Goal: Information Seeking & Learning: Learn about a topic

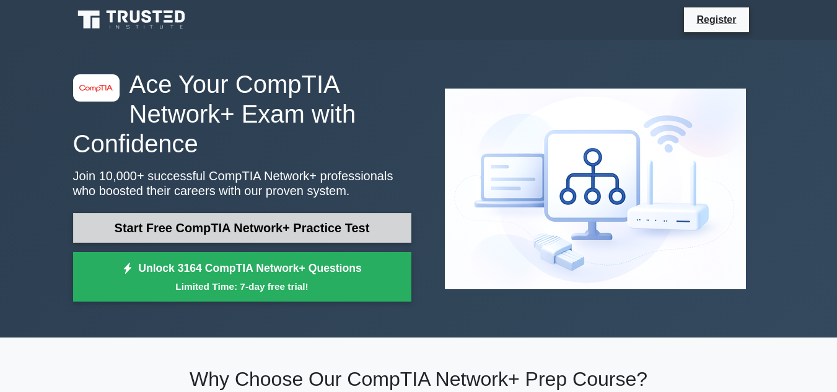
drag, startPoint x: 0, startPoint y: 0, endPoint x: 263, endPoint y: 227, distance: 347.3
click at [263, 227] on link "Start Free CompTIA Network+ Practice Test" at bounding box center [242, 228] width 338 height 30
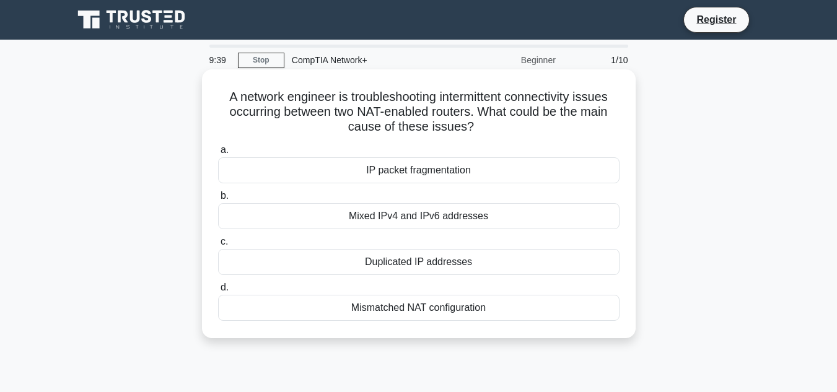
click at [383, 308] on div "Mismatched NAT configuration" at bounding box center [418, 308] width 401 height 26
click at [218, 292] on input "d. Mismatched NAT configuration" at bounding box center [218, 288] width 0 height 8
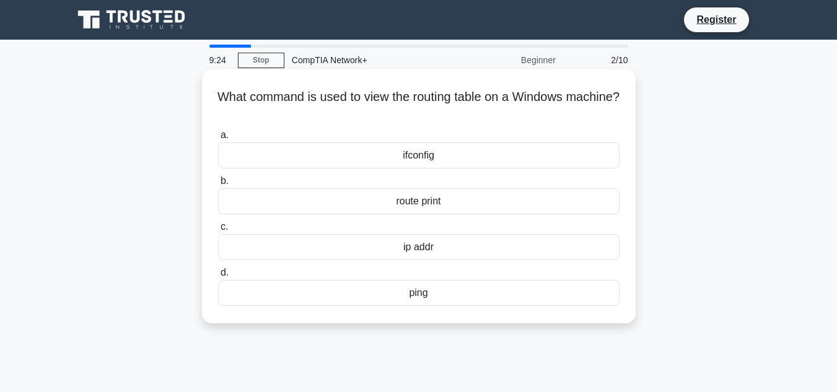
click at [441, 292] on div "ping" at bounding box center [418, 293] width 401 height 26
click at [218, 277] on input "d. ping" at bounding box center [218, 273] width 0 height 8
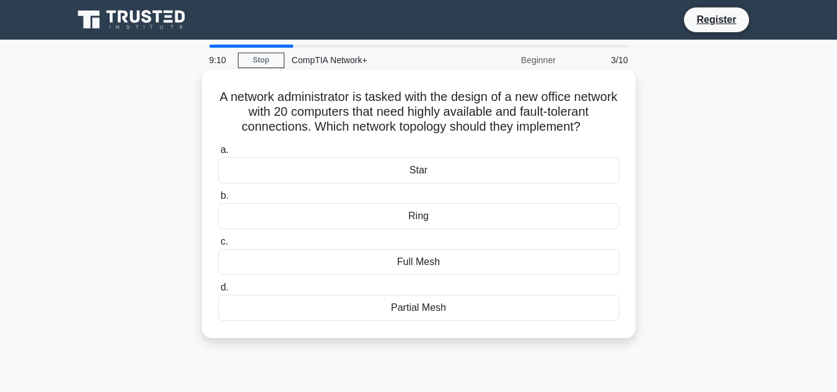
click at [446, 274] on div "Full Mesh" at bounding box center [418, 262] width 401 height 26
click at [218, 246] on input "c. Full Mesh" at bounding box center [218, 242] width 0 height 8
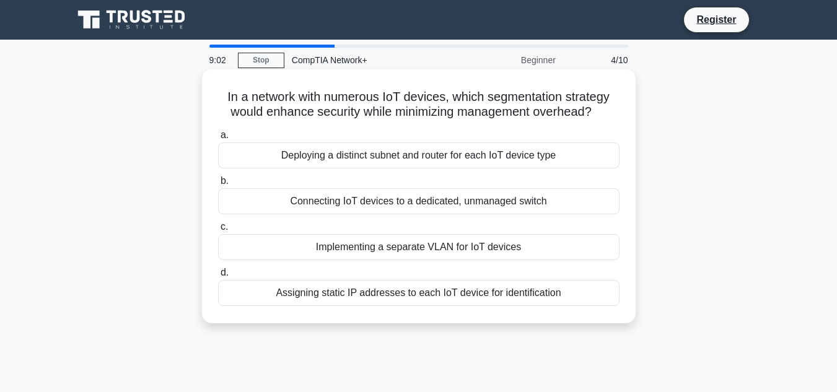
click at [431, 299] on div "Assigning static IP addresses to each IoT device for identification" at bounding box center [418, 293] width 401 height 26
click at [218, 277] on input "d. Assigning static IP addresses to each IoT device for identification" at bounding box center [218, 273] width 0 height 8
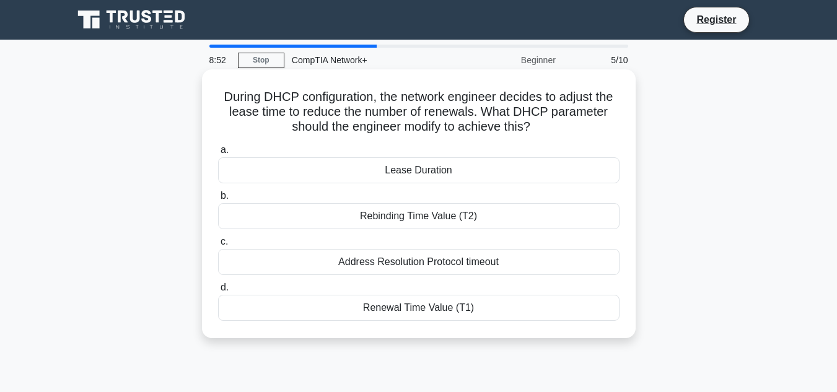
click at [450, 263] on div "Address Resolution Protocol timeout" at bounding box center [418, 262] width 401 height 26
click at [218, 246] on input "c. Address Resolution Protocol timeout" at bounding box center [218, 242] width 0 height 8
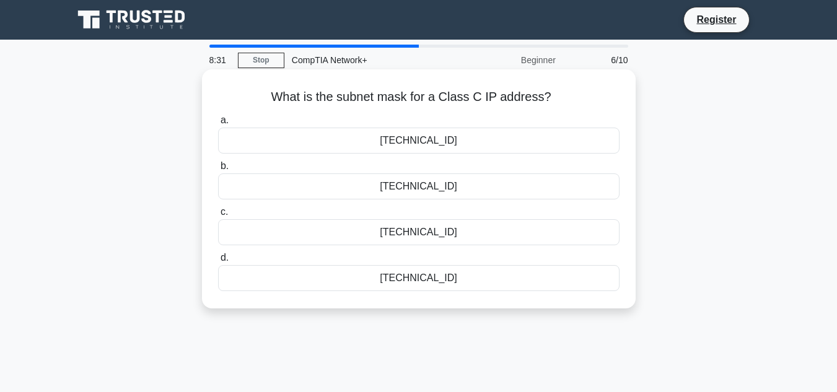
click at [426, 233] on div "[TECHNICAL_ID]" at bounding box center [418, 232] width 401 height 26
click at [218, 216] on input "c. 255.255.0.0" at bounding box center [218, 212] width 0 height 8
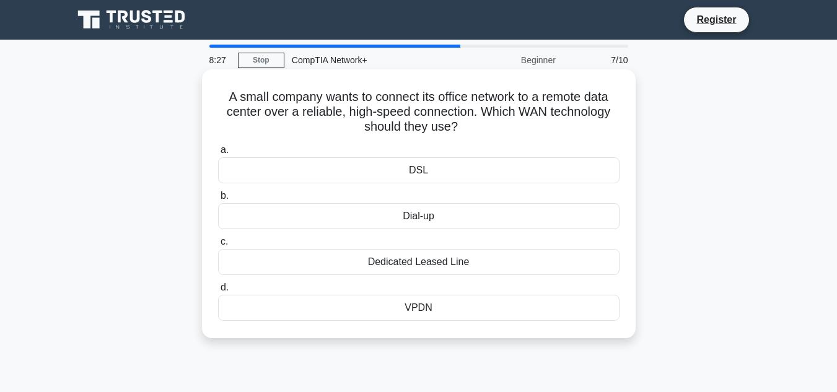
click at [420, 267] on div "Dedicated Leased Line" at bounding box center [418, 262] width 401 height 26
click at [218, 246] on input "c. Dedicated Leased Line" at bounding box center [218, 242] width 0 height 8
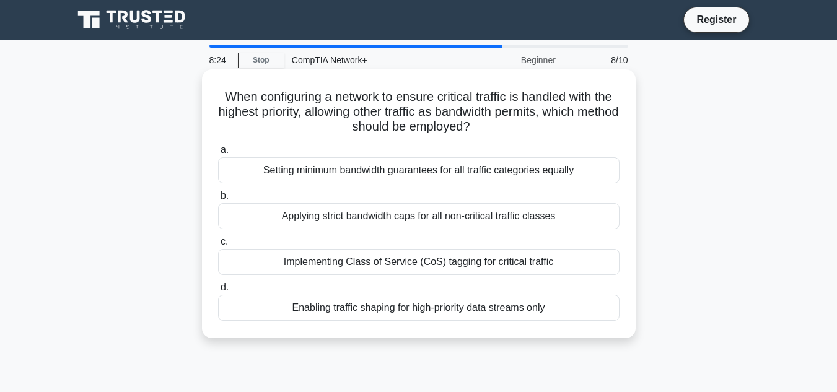
click at [453, 172] on div "Setting minimum bandwidth guarantees for all traffic categories equally" at bounding box center [418, 170] width 401 height 26
click at [218, 154] on input "a. Setting minimum bandwidth guarantees for all traffic categories equally" at bounding box center [218, 150] width 0 height 8
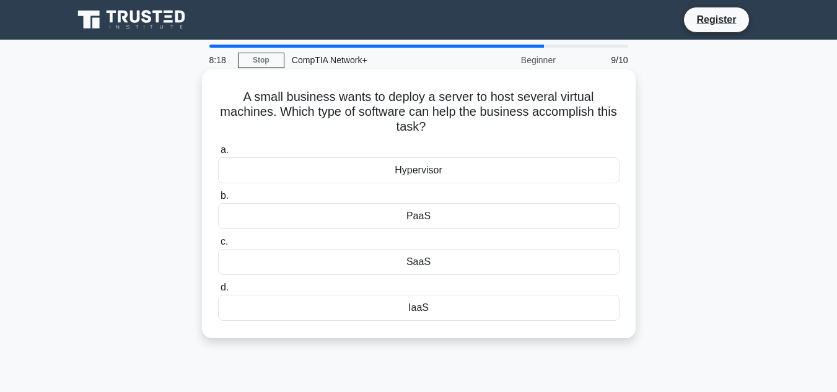
click at [453, 173] on div "Hypervisor" at bounding box center [418, 170] width 401 height 26
click at [218, 154] on input "a. Hypervisor" at bounding box center [218, 150] width 0 height 8
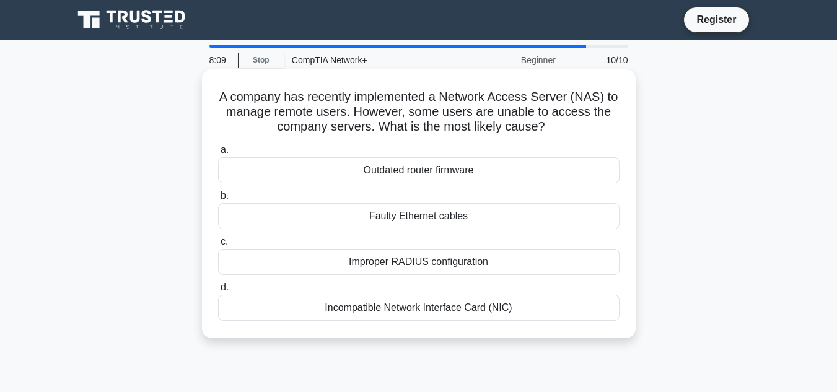
click at [417, 297] on div "Incompatible Network Interface Card (NIC)" at bounding box center [418, 308] width 401 height 26
click at [218, 292] on input "d. Incompatible Network Interface Card (NIC)" at bounding box center [218, 288] width 0 height 8
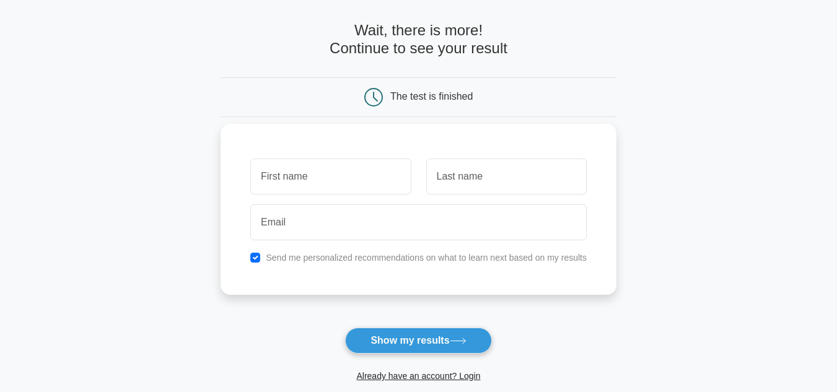
scroll to position [48, 0]
type input "D"
type input "Jyothsna"
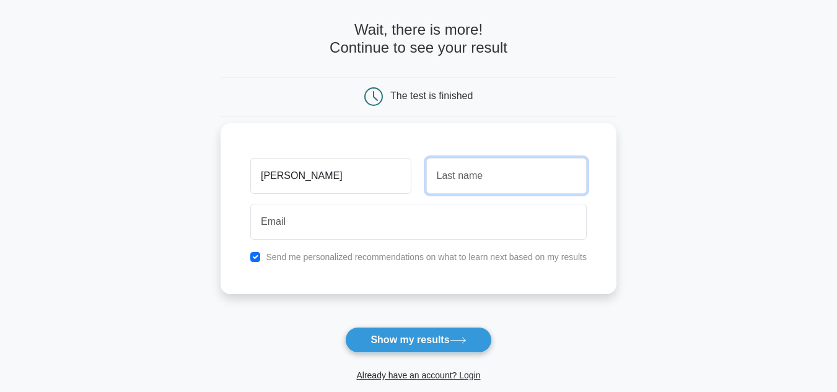
click at [479, 186] on input "text" at bounding box center [506, 176] width 160 height 36
type input "Dandu"
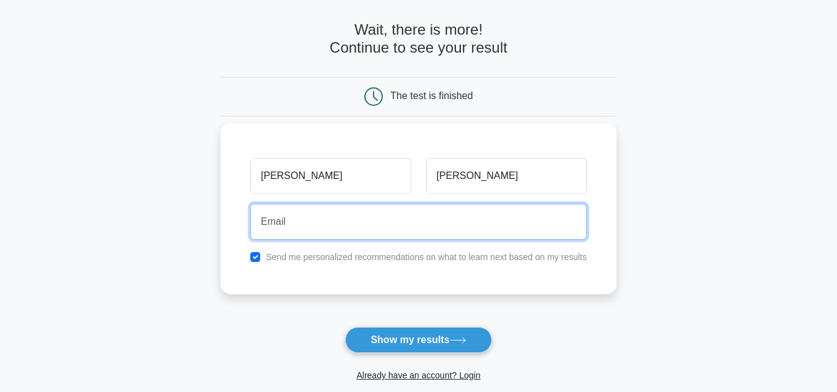
click at [432, 216] on input "email" at bounding box center [418, 222] width 336 height 36
type input "dandujyothsna9618@gmail.com"
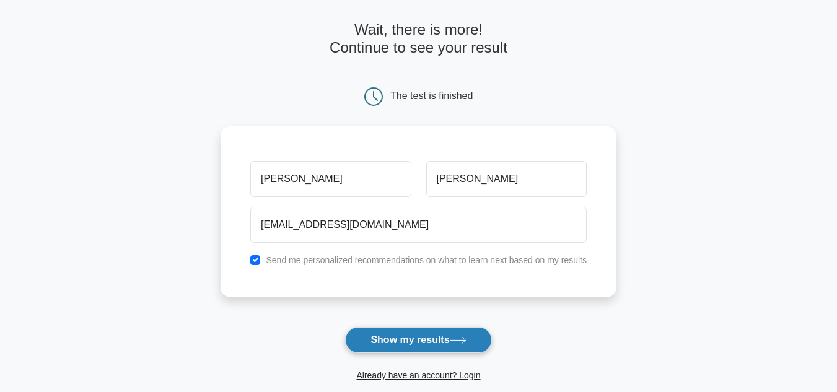
click at [411, 336] on button "Show my results" at bounding box center [418, 340] width 146 height 26
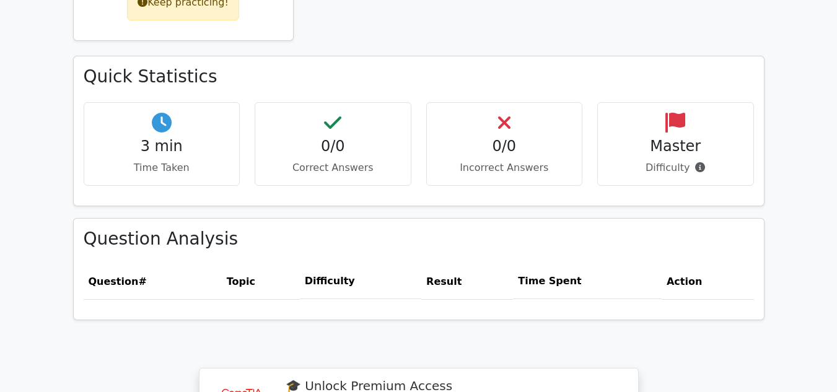
scroll to position [624, 0]
